Goal: Task Accomplishment & Management: Manage account settings

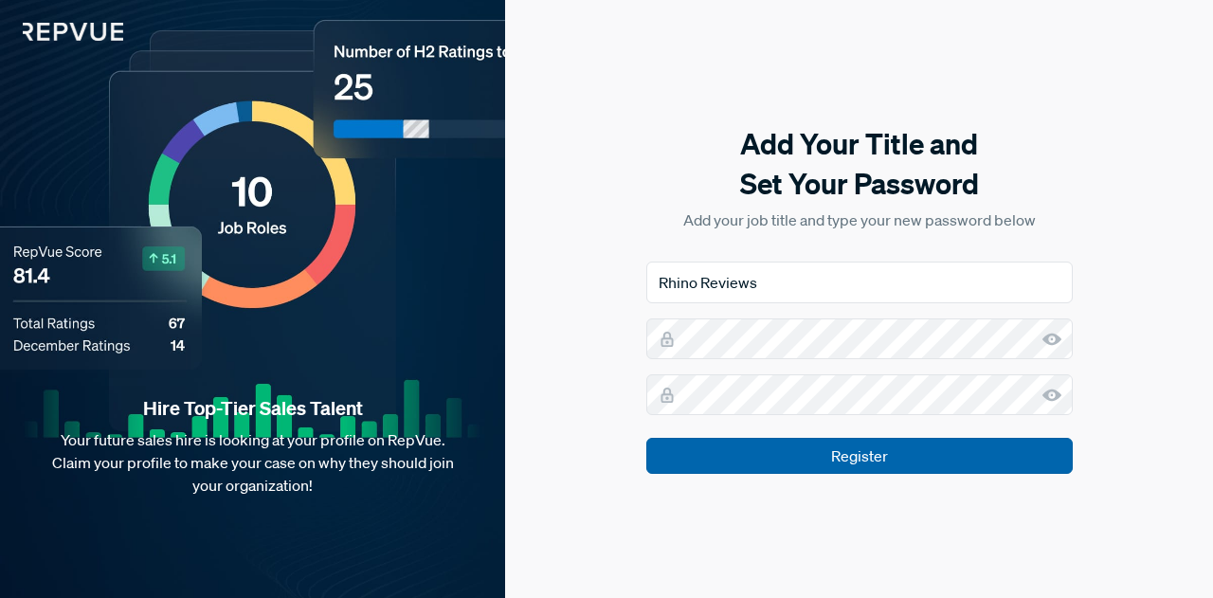
click at [786, 460] on input "Register" at bounding box center [859, 456] width 427 height 36
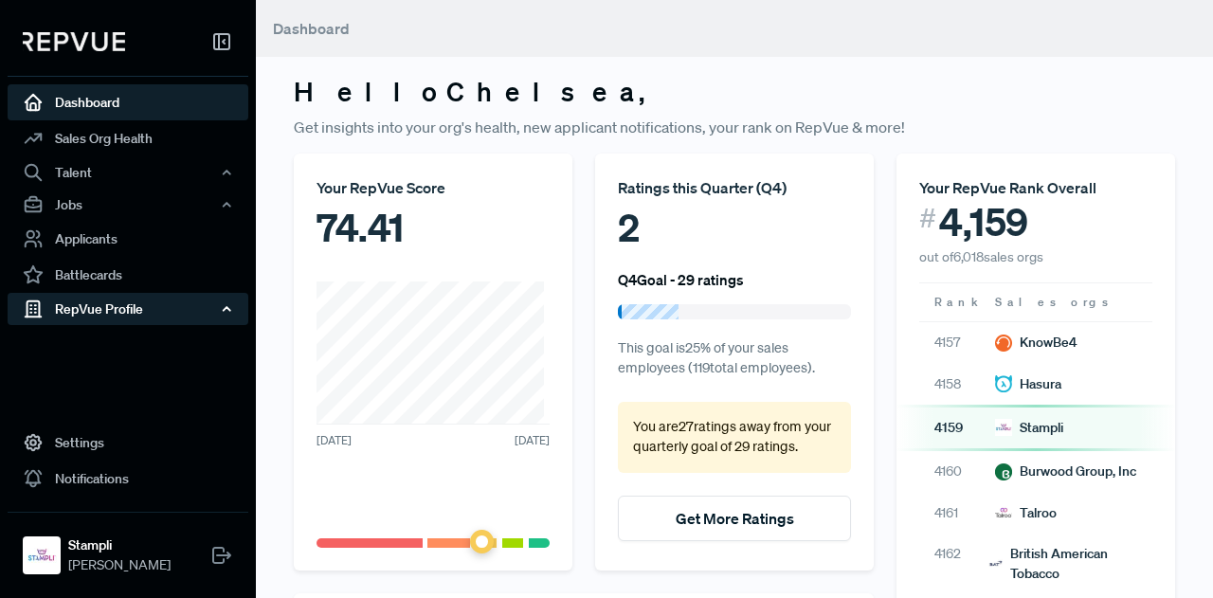
click at [118, 308] on div "RepVue Profile" at bounding box center [128, 309] width 241 height 32
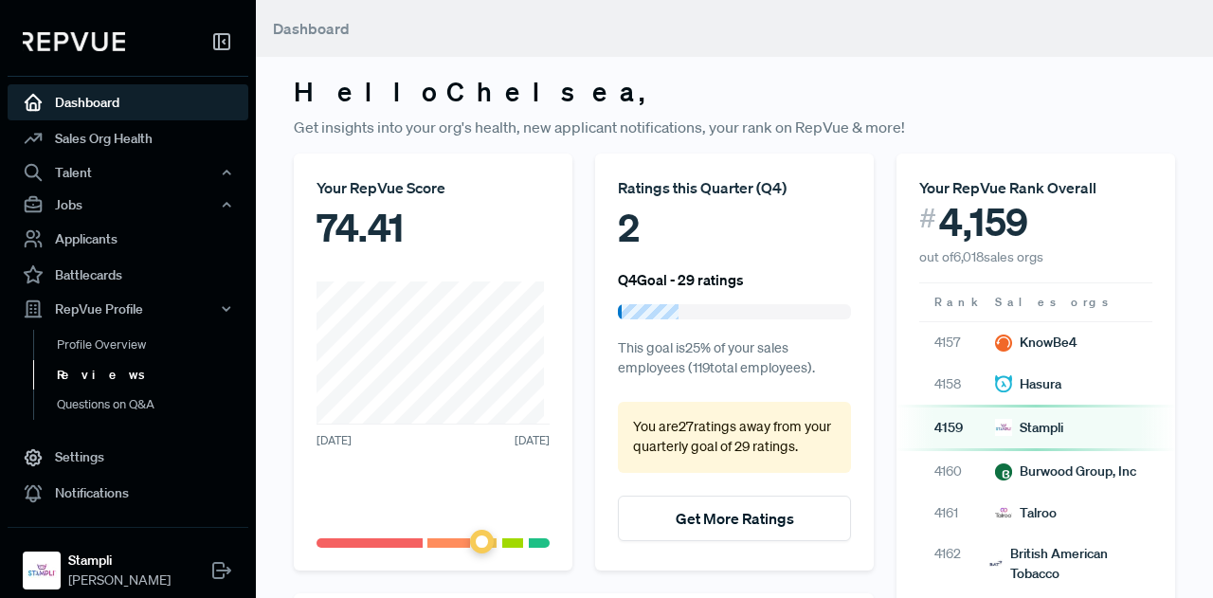
click at [76, 374] on link "Reviews" at bounding box center [153, 375] width 241 height 30
